Goal: Task Accomplishment & Management: Use online tool/utility

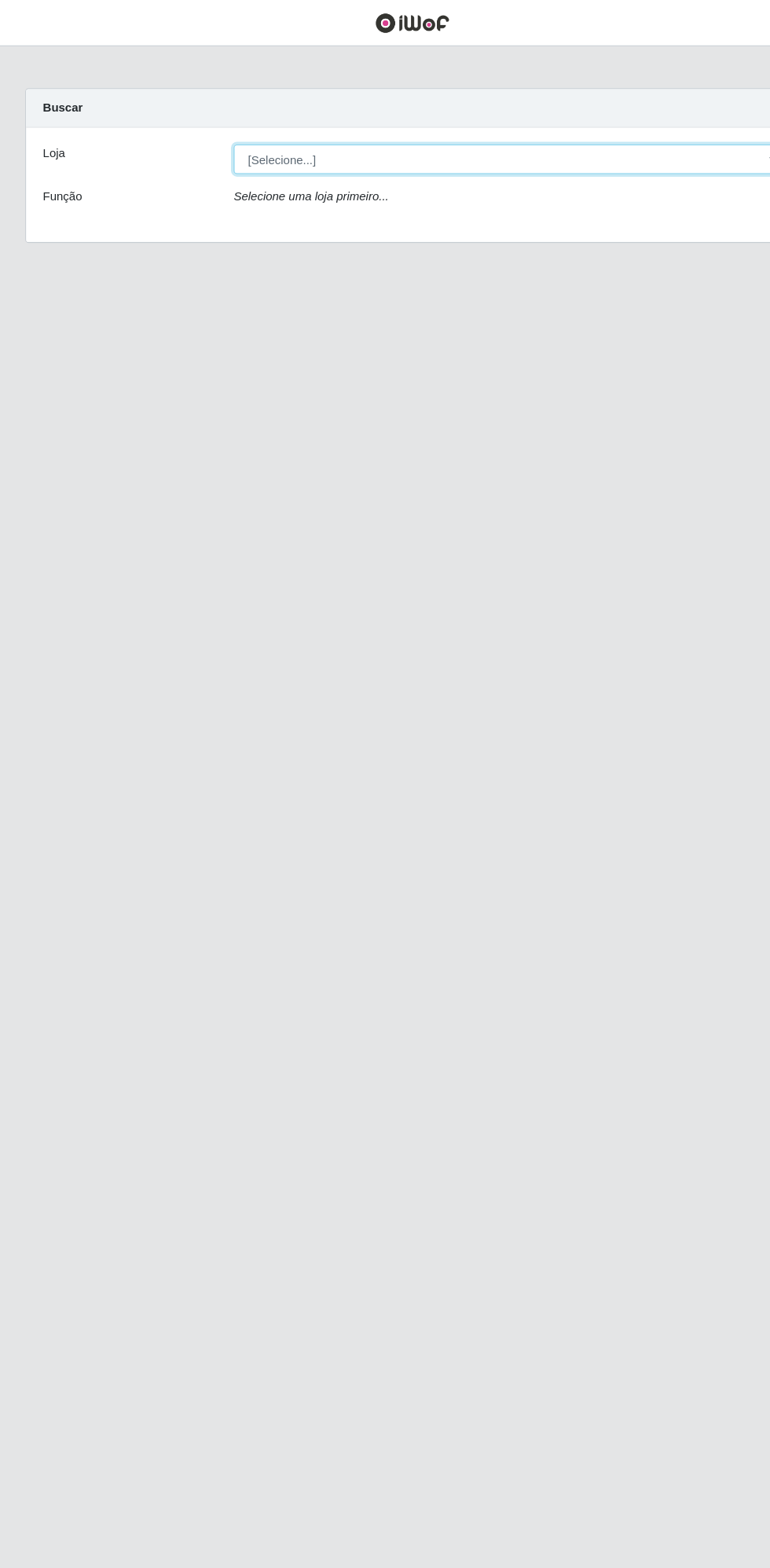
click at [374, 150] on select "[Selecione...] Extrabom - Loja 13 [GEOGRAPHIC_DATA]" at bounding box center [474, 149] width 511 height 28
select select "436"
click at [218, 135] on select "[Selecione...] Extrabom - Loja 13 [GEOGRAPHIC_DATA]" at bounding box center [474, 149] width 511 height 28
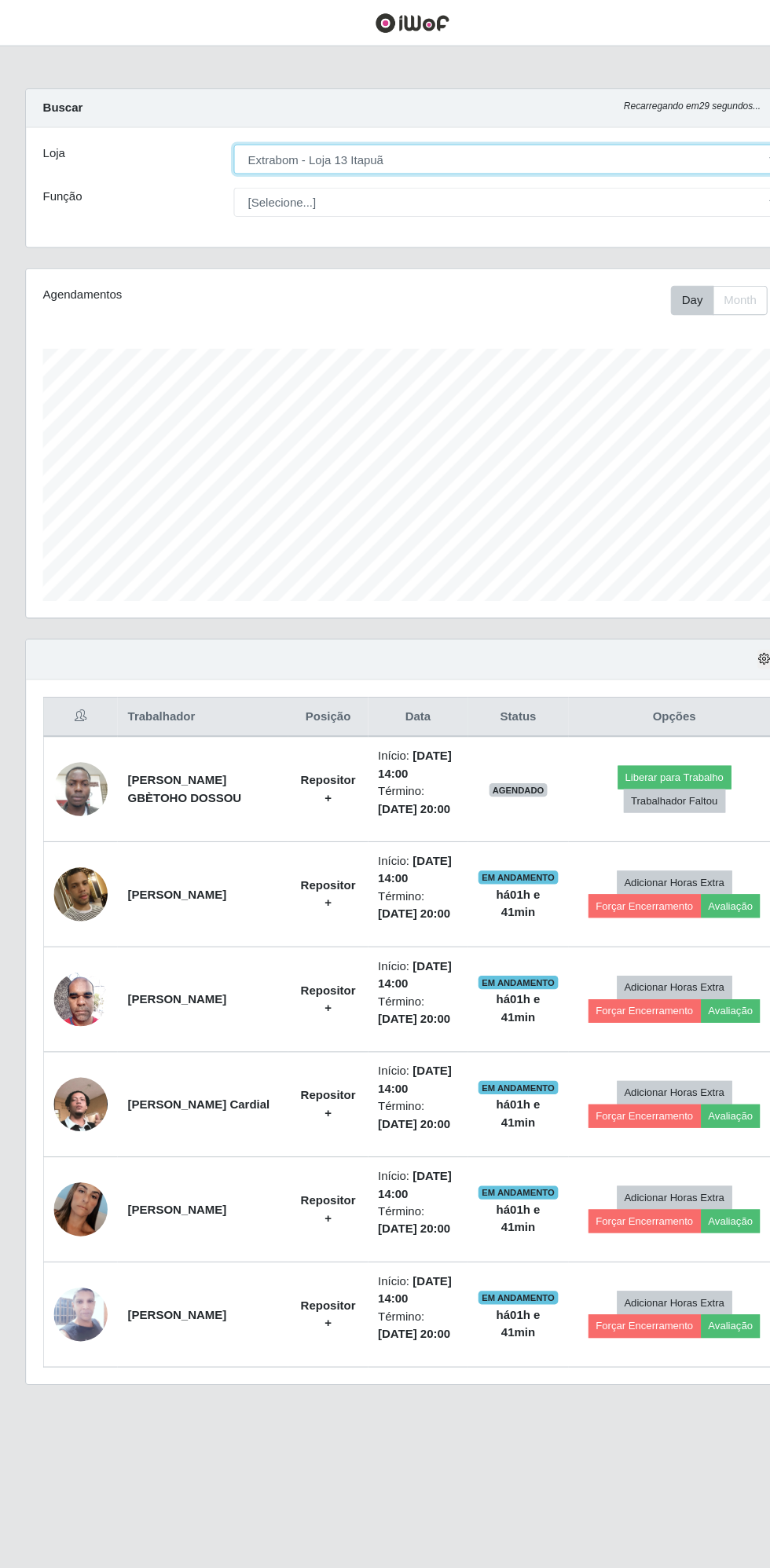
scroll to position [326, 722]
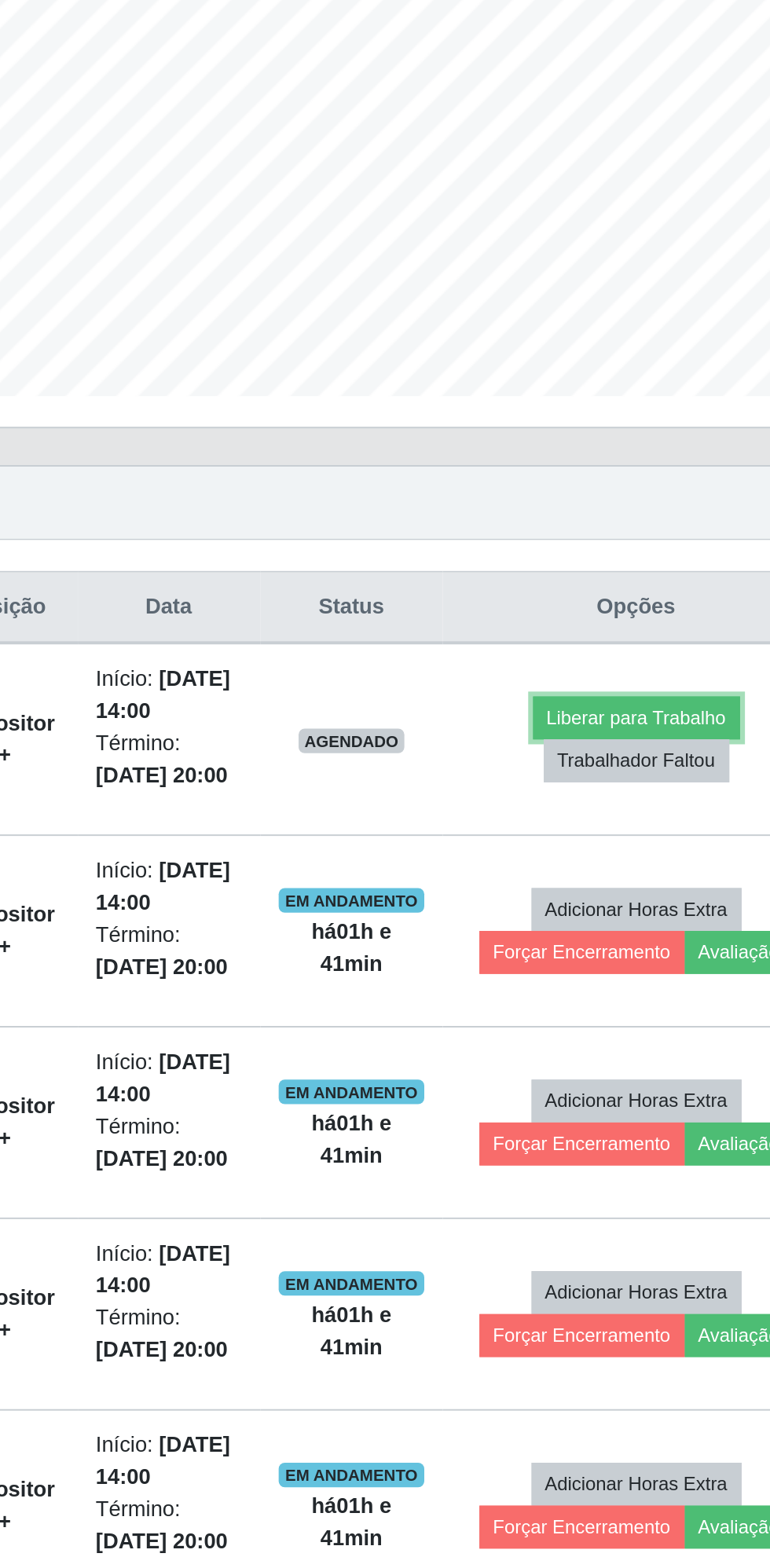
click at [643, 725] on button "Liberar para Trabalho" at bounding box center [631, 726] width 106 height 22
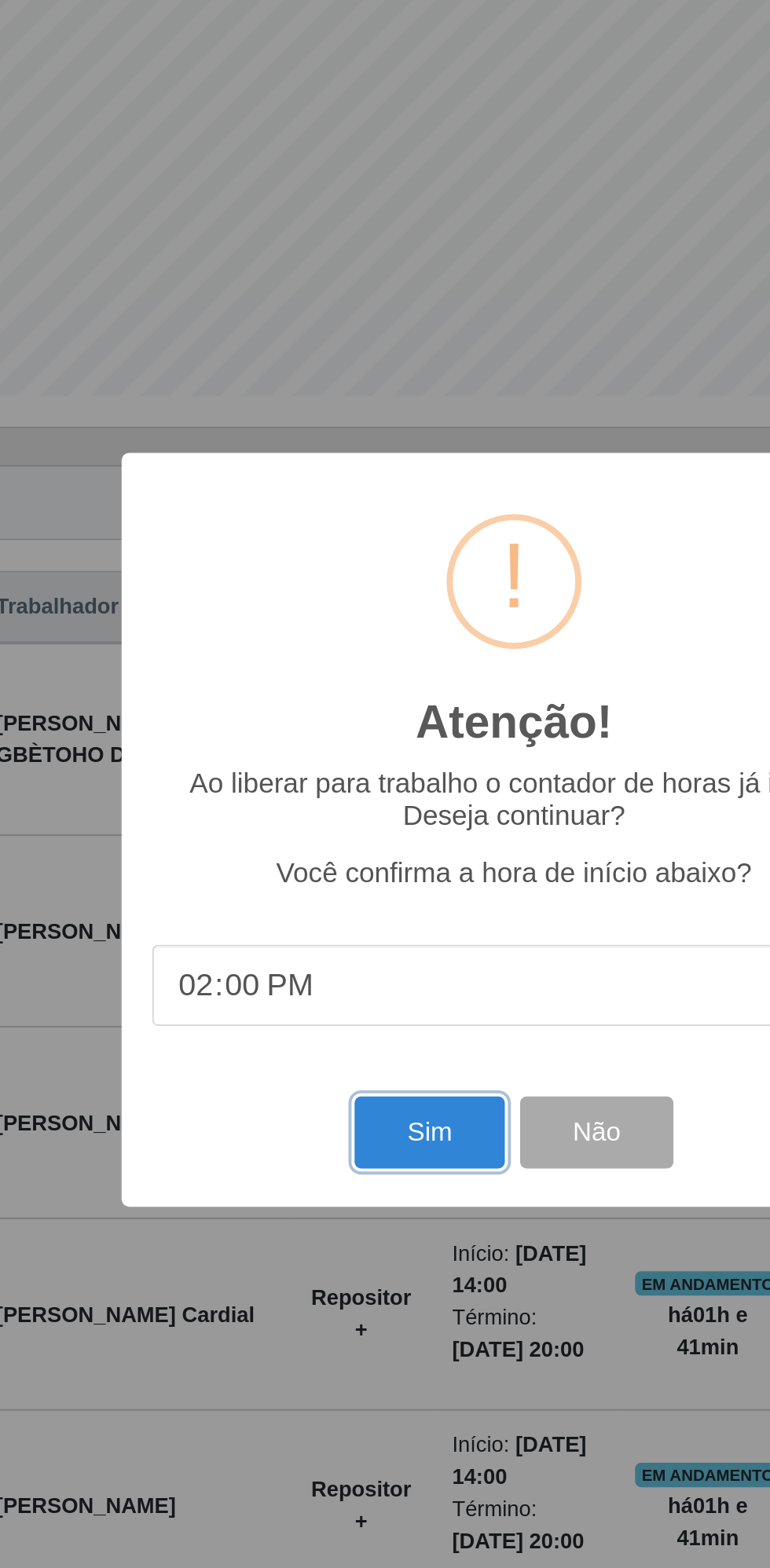
click at [342, 940] on button "Sim" at bounding box center [341, 939] width 76 height 37
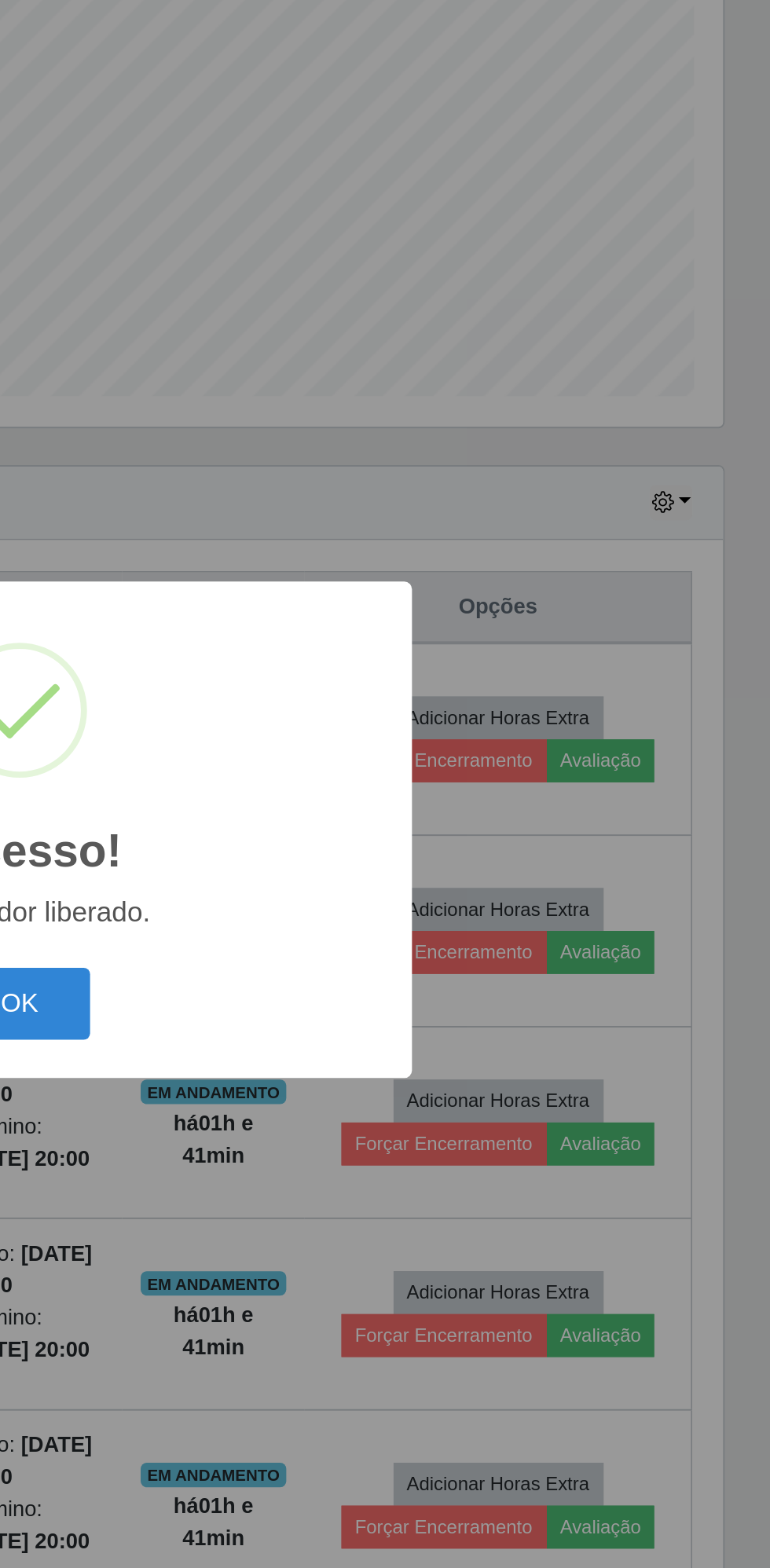
scroll to position [0, 0]
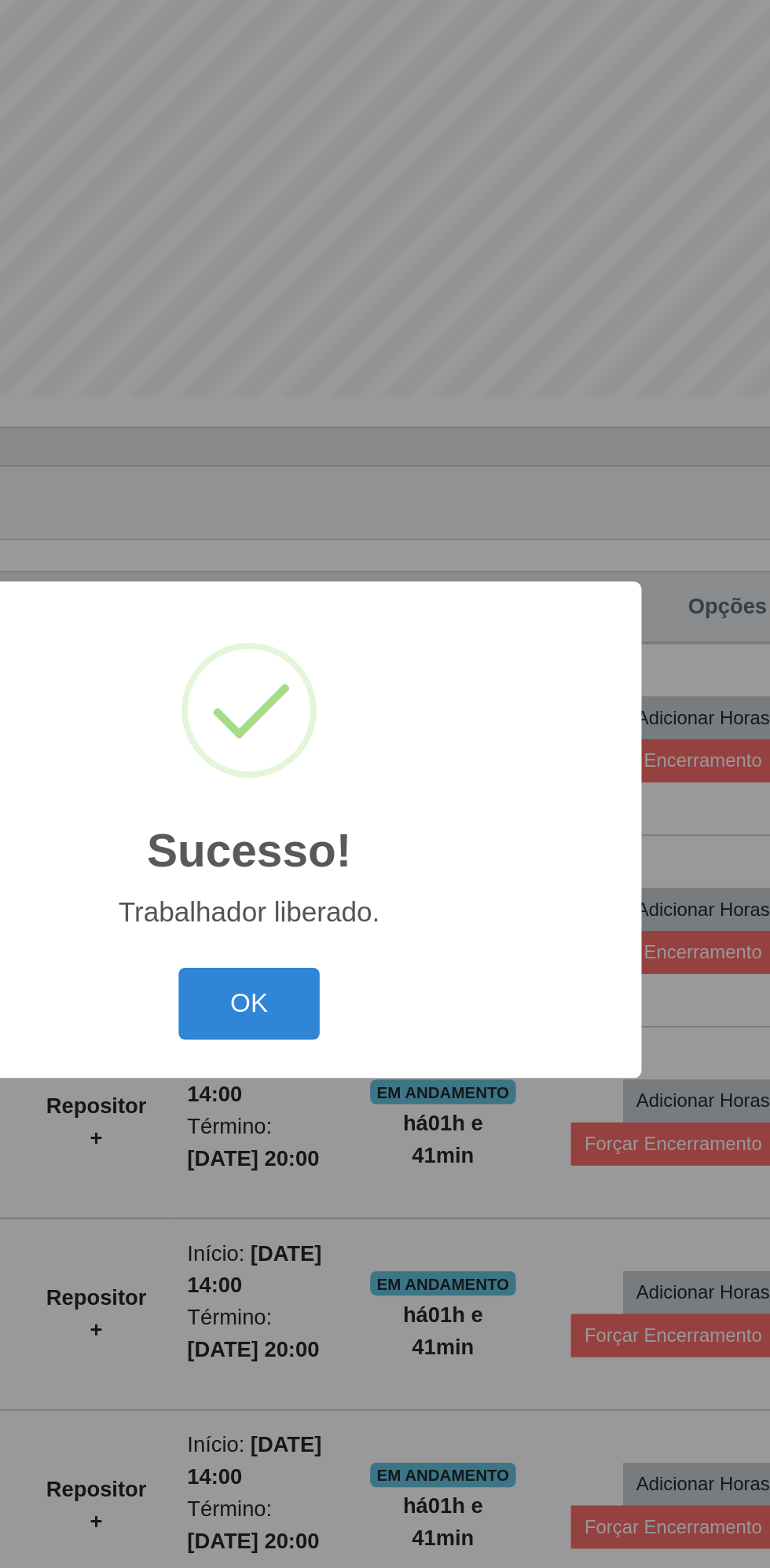
click at [389, 880] on button "OK" at bounding box center [385, 873] width 73 height 37
